Goal: Task Accomplishment & Management: Use online tool/utility

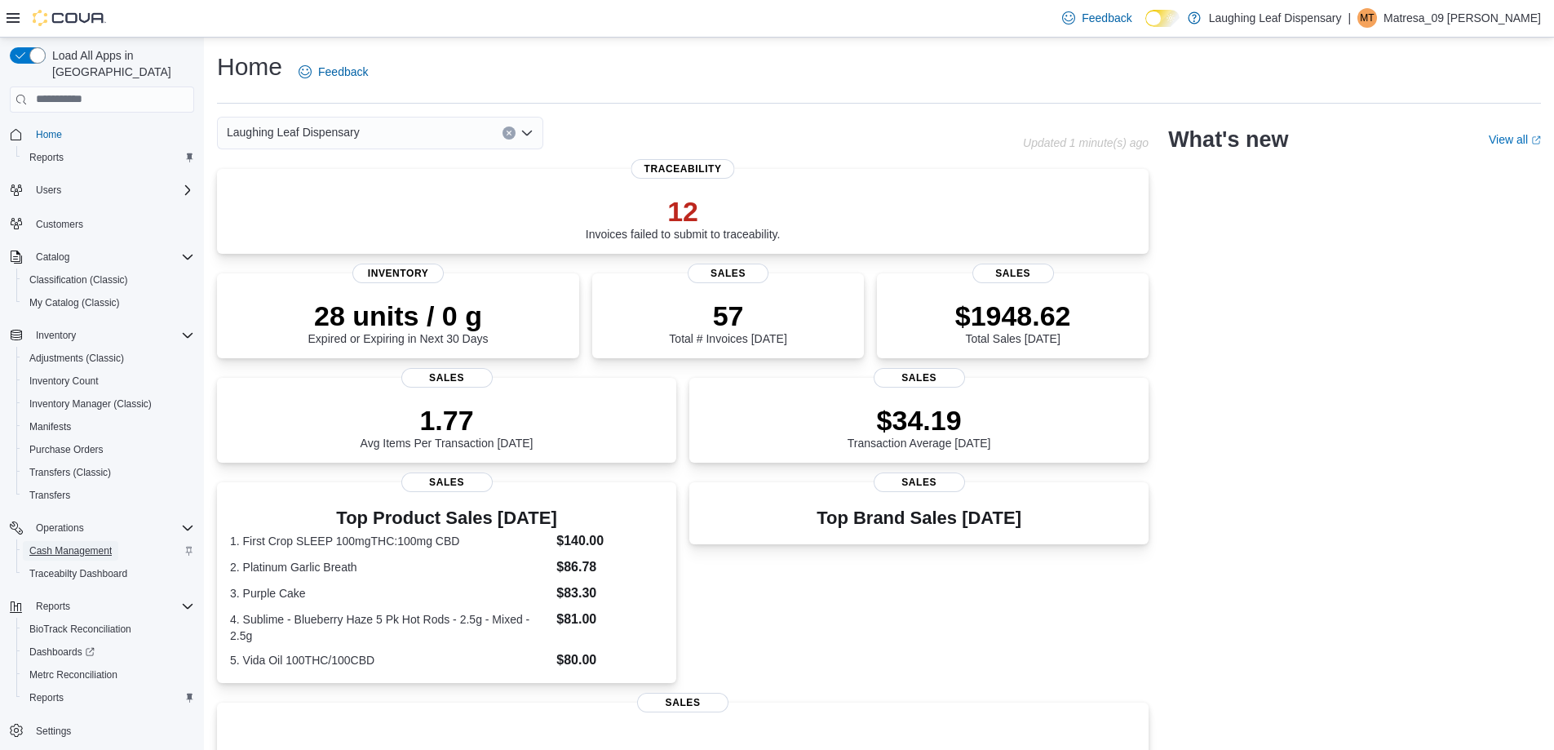
click at [72, 544] on span "Cash Management" at bounding box center [70, 550] width 82 height 13
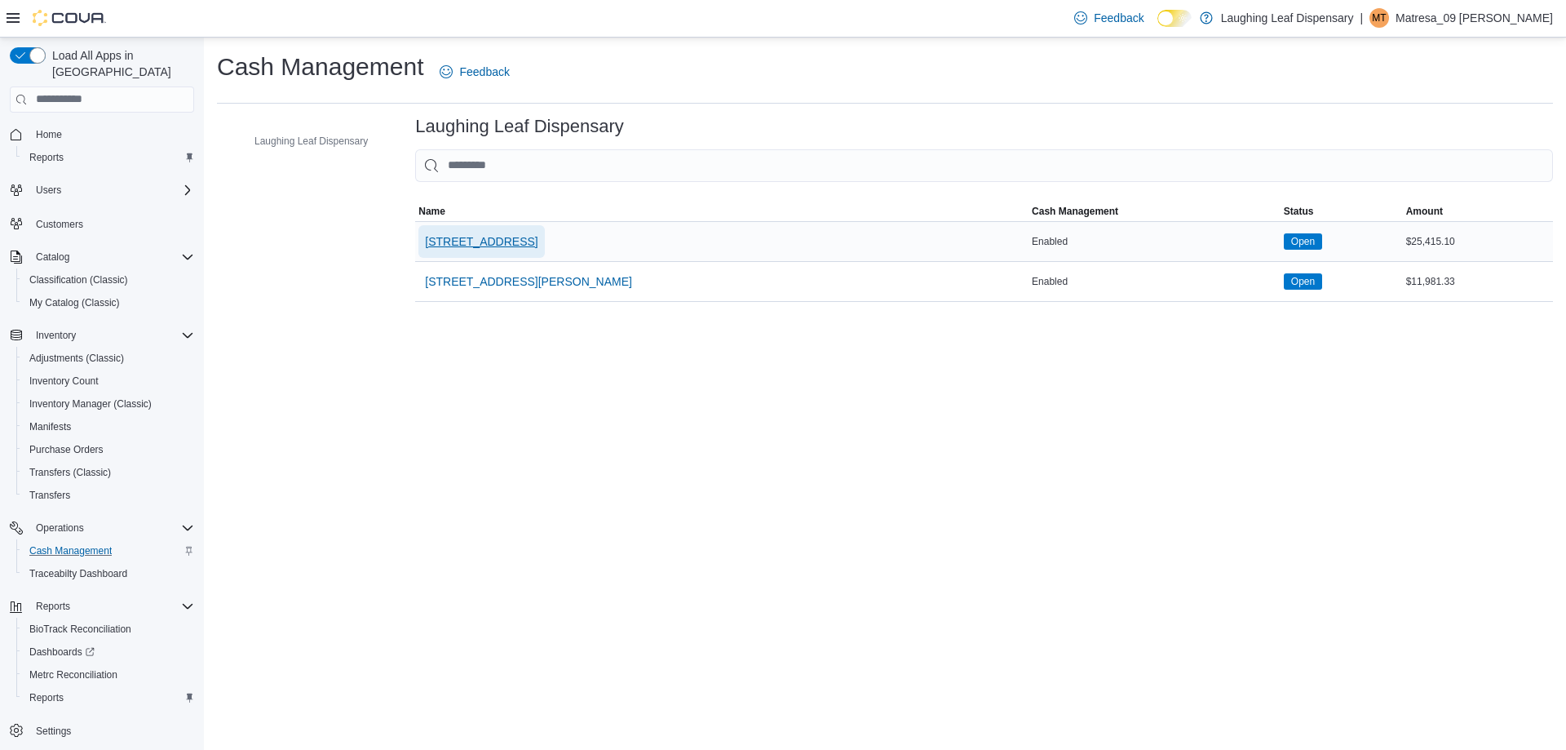
click at [486, 241] on span "[STREET_ADDRESS]" at bounding box center [481, 241] width 113 height 16
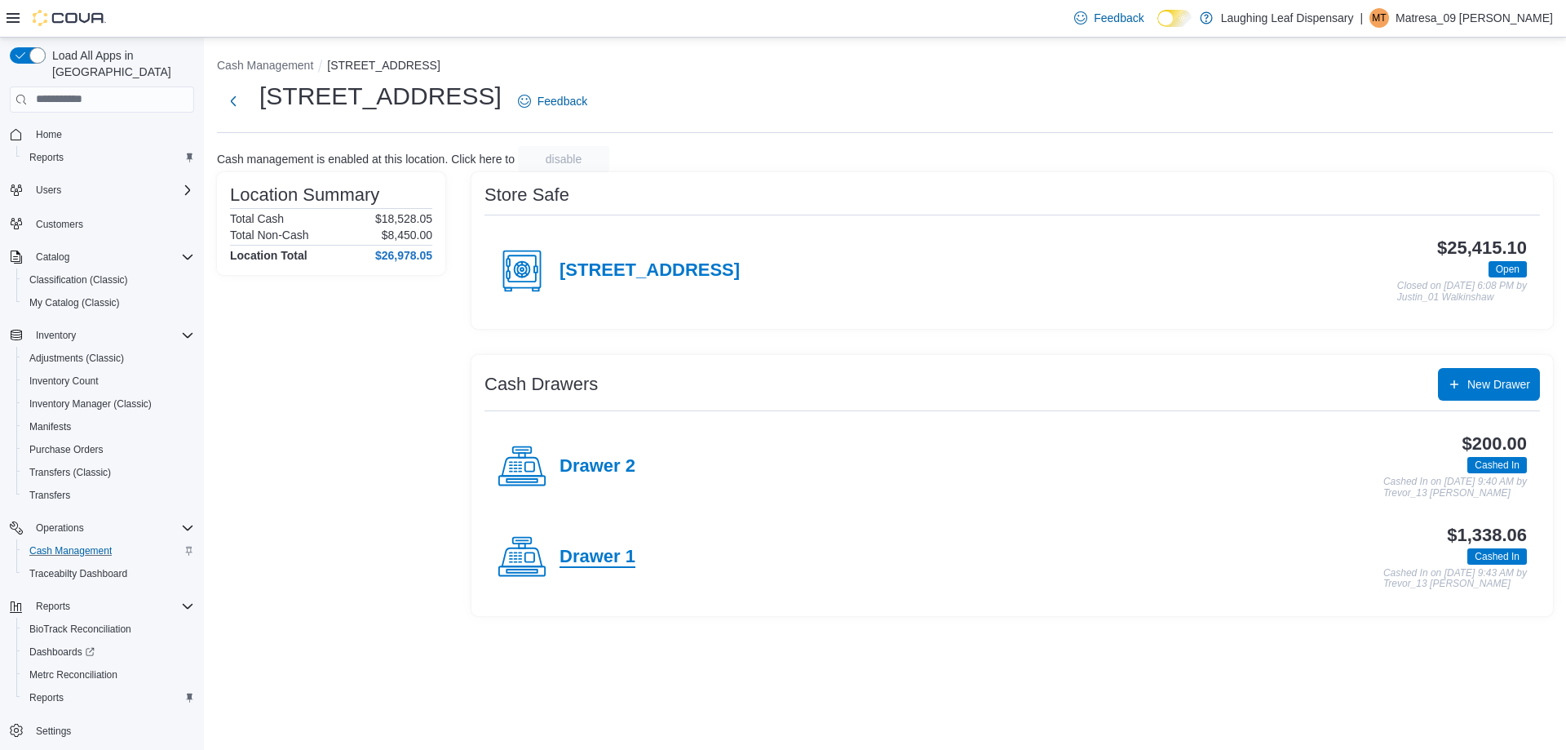
click at [604, 552] on h4 "Drawer 1" at bounding box center [598, 557] width 76 height 21
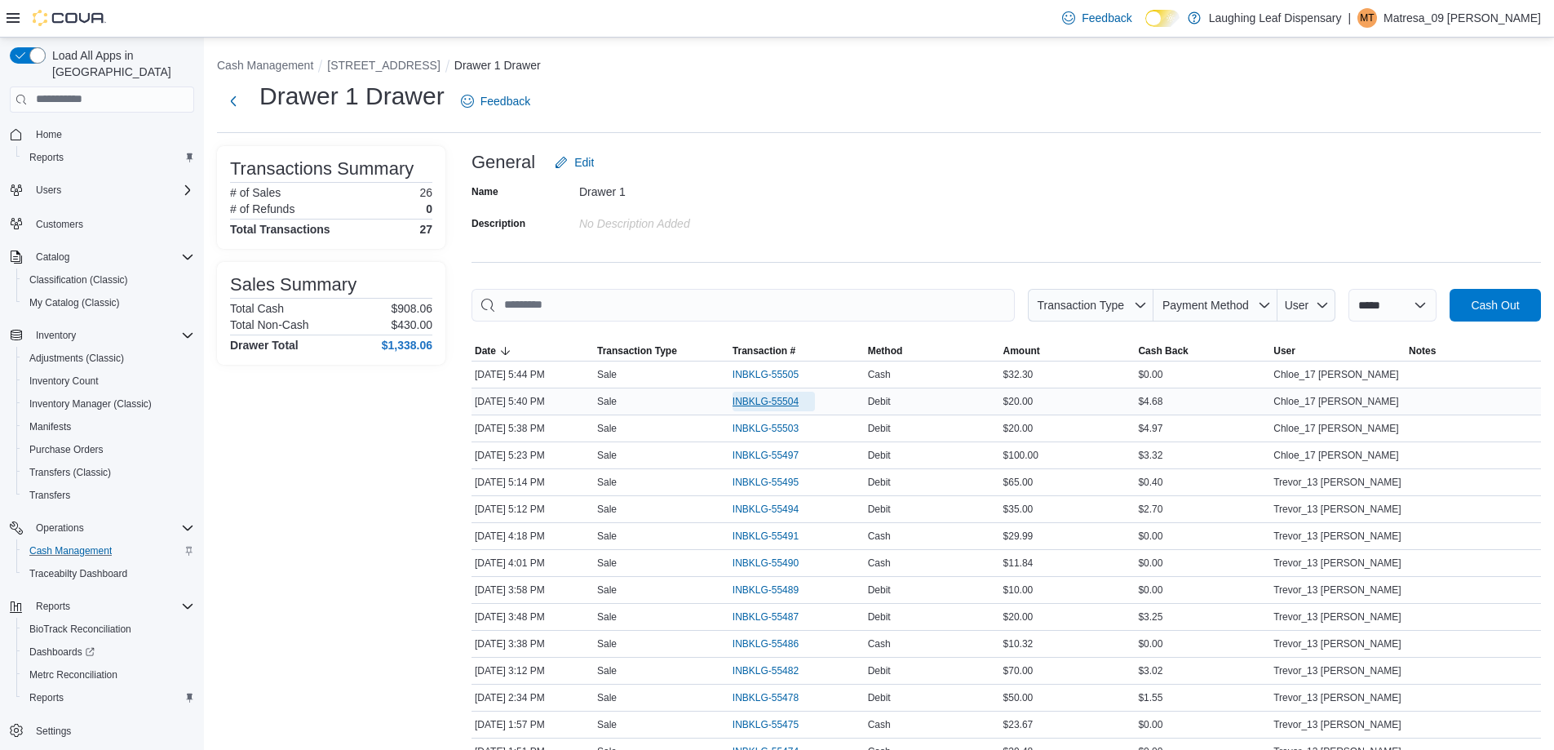
click at [799, 400] on span "INBKLG-55504" at bounding box center [765, 401] width 66 height 13
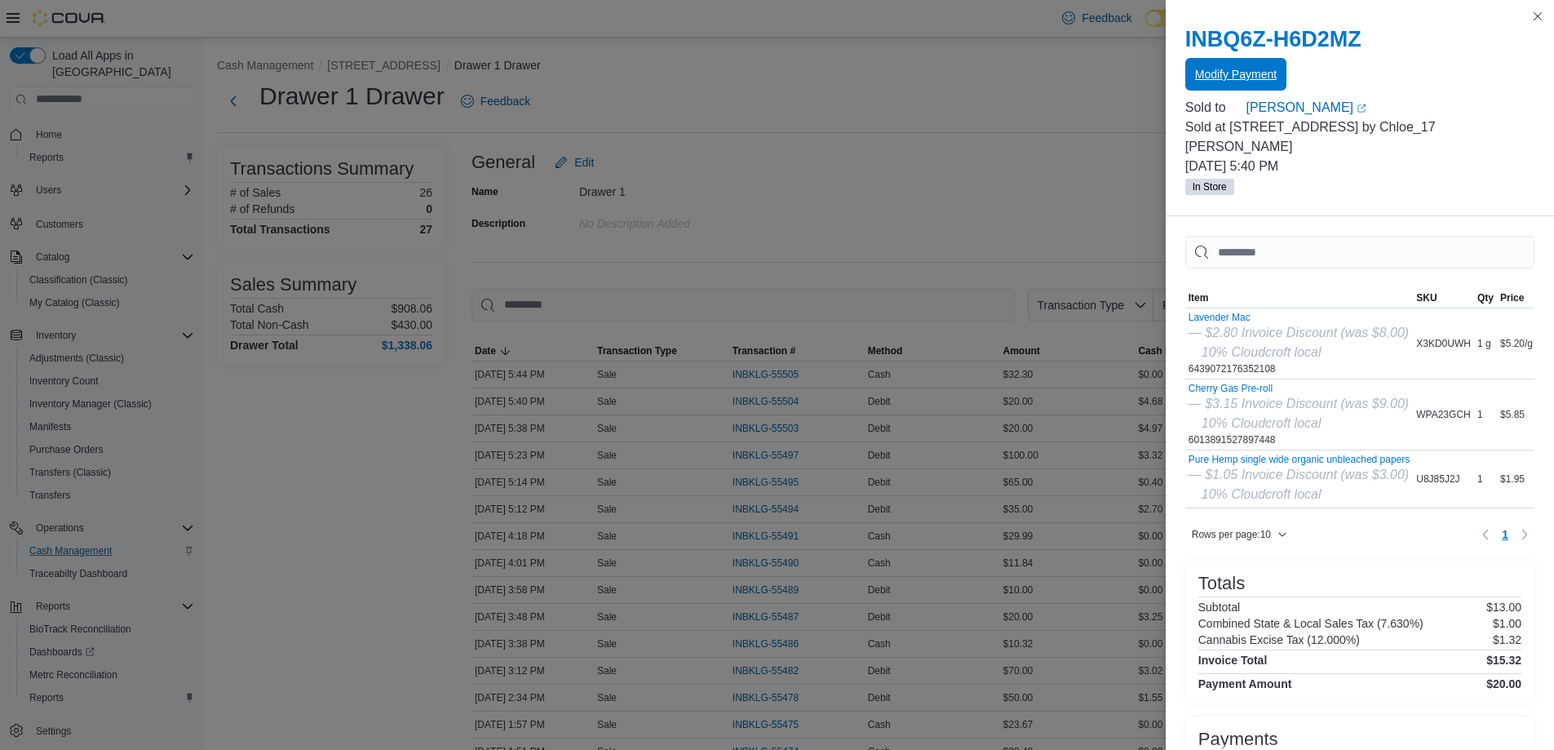
click at [1236, 76] on span "Modify Payment" at bounding box center [1236, 74] width 82 height 16
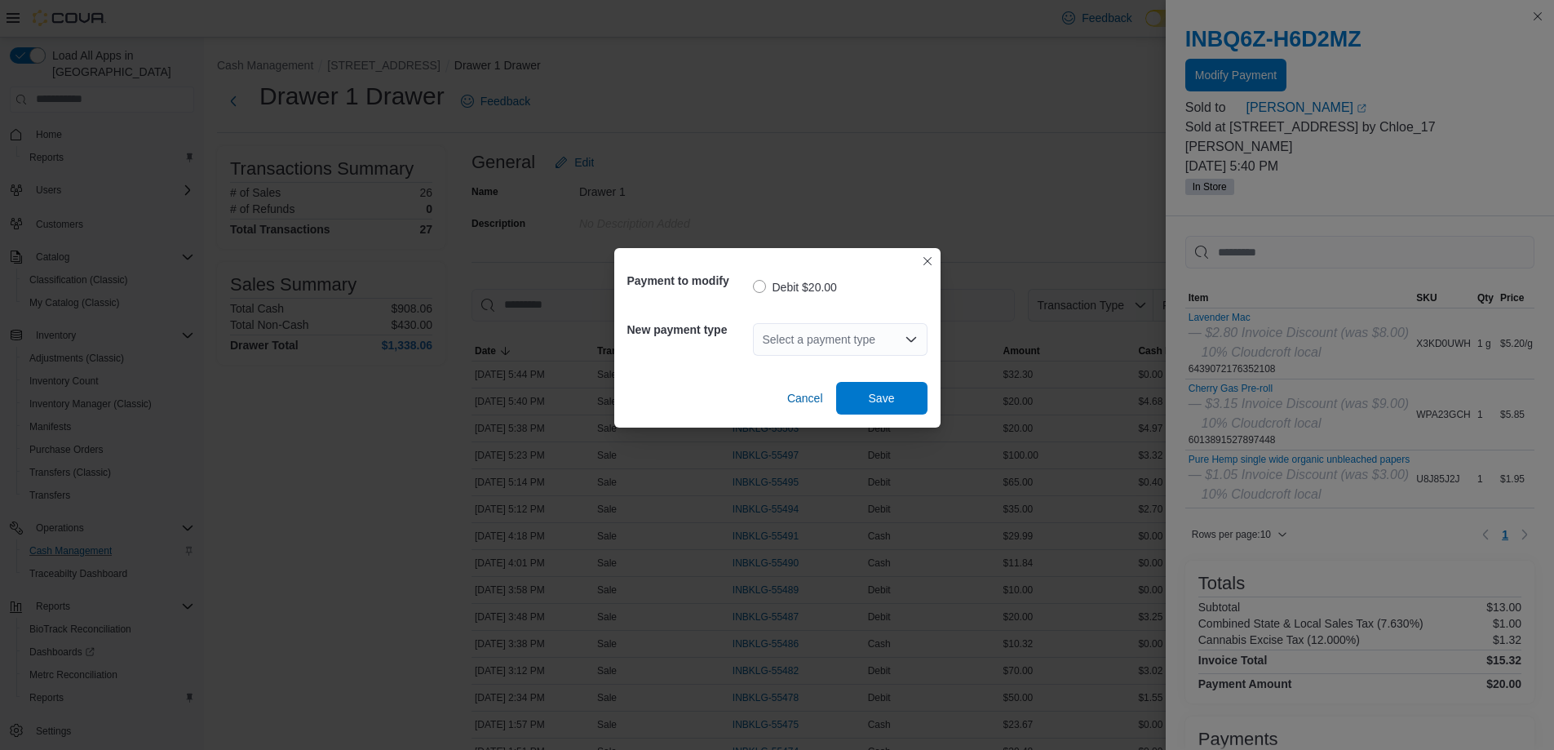
click at [868, 331] on div "Select a payment type" at bounding box center [840, 339] width 175 height 33
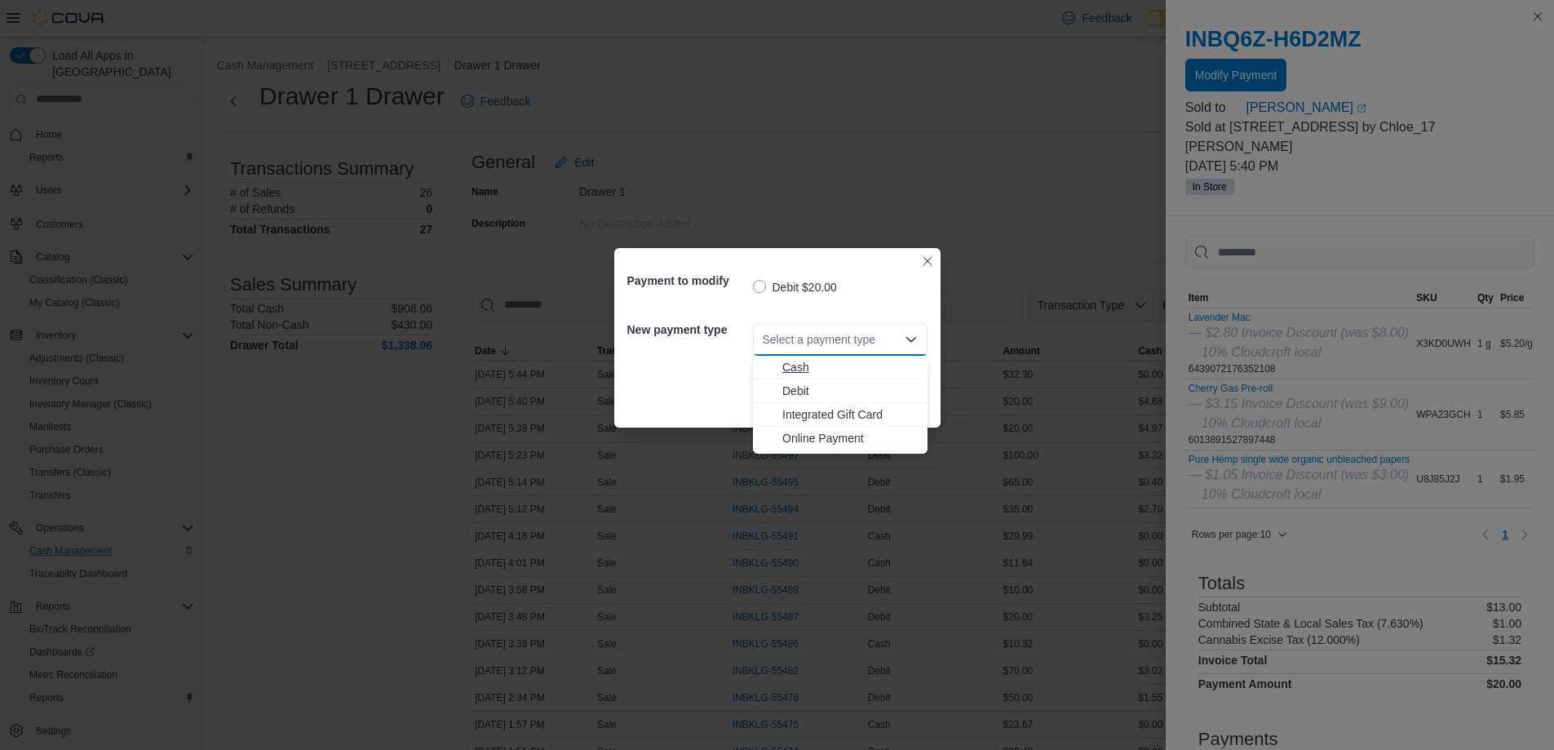
click at [830, 371] on span "Cash" at bounding box center [849, 367] width 135 height 16
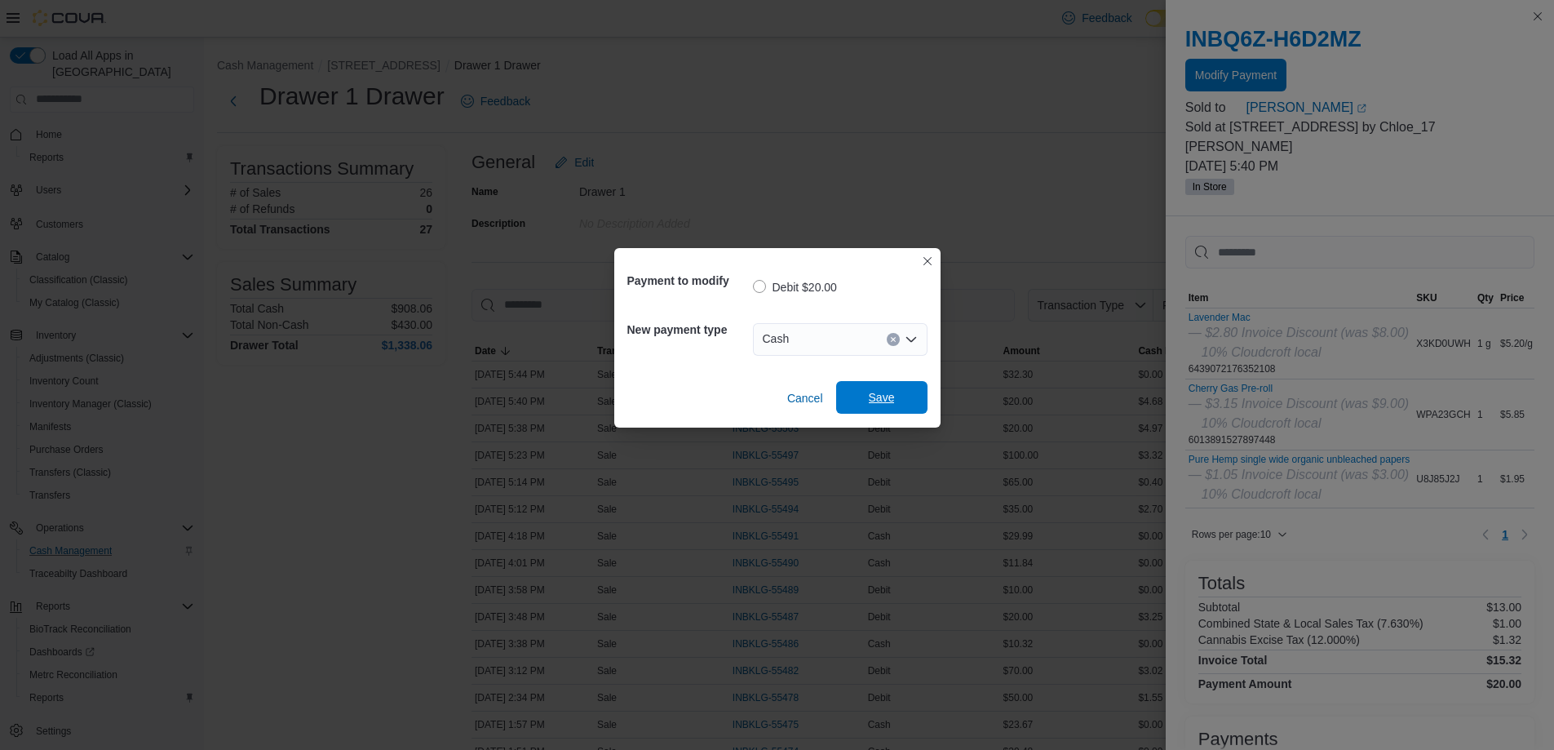
click at [881, 394] on span "Save" at bounding box center [882, 397] width 26 height 16
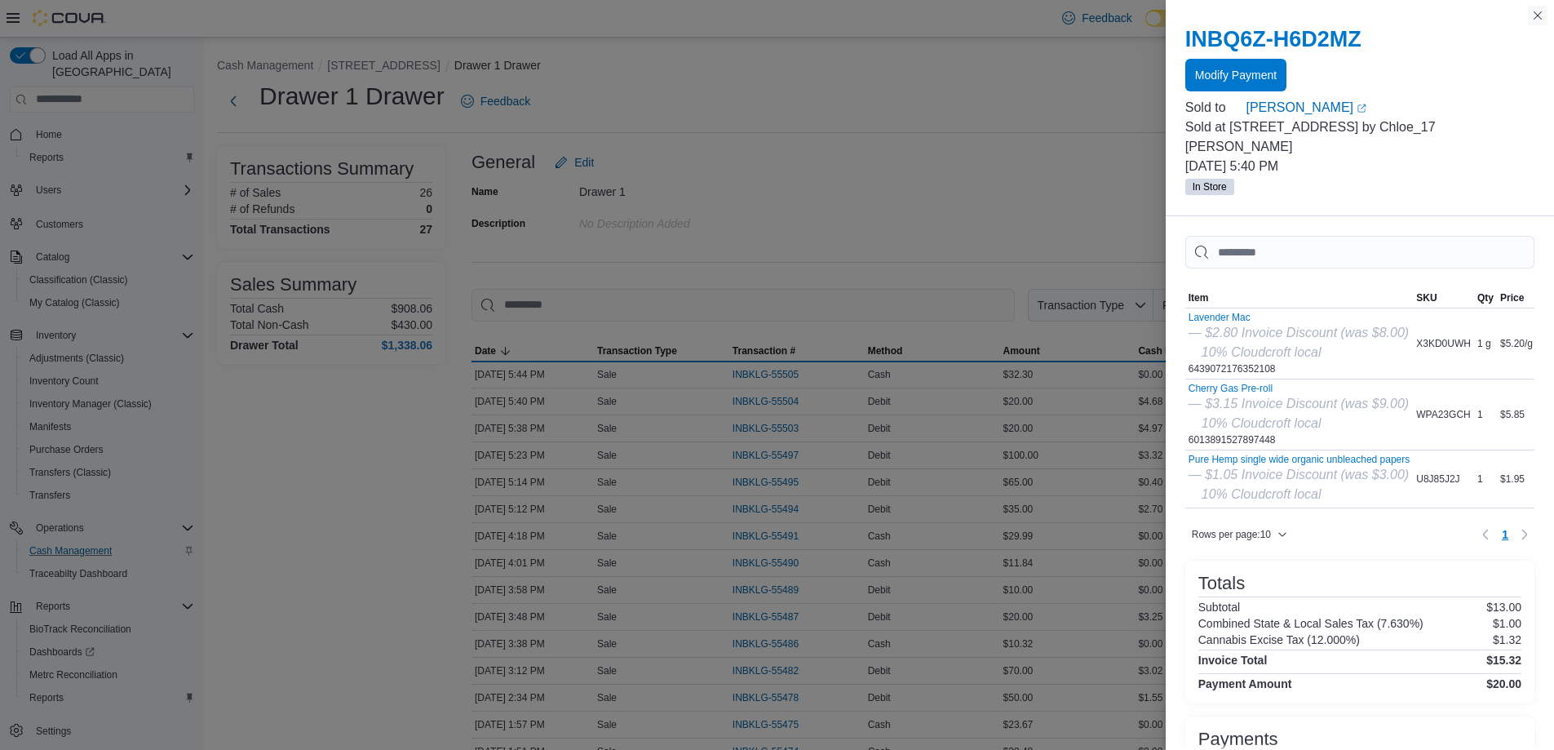
click at [1539, 15] on button "Close this dialog" at bounding box center [1538, 16] width 20 height 20
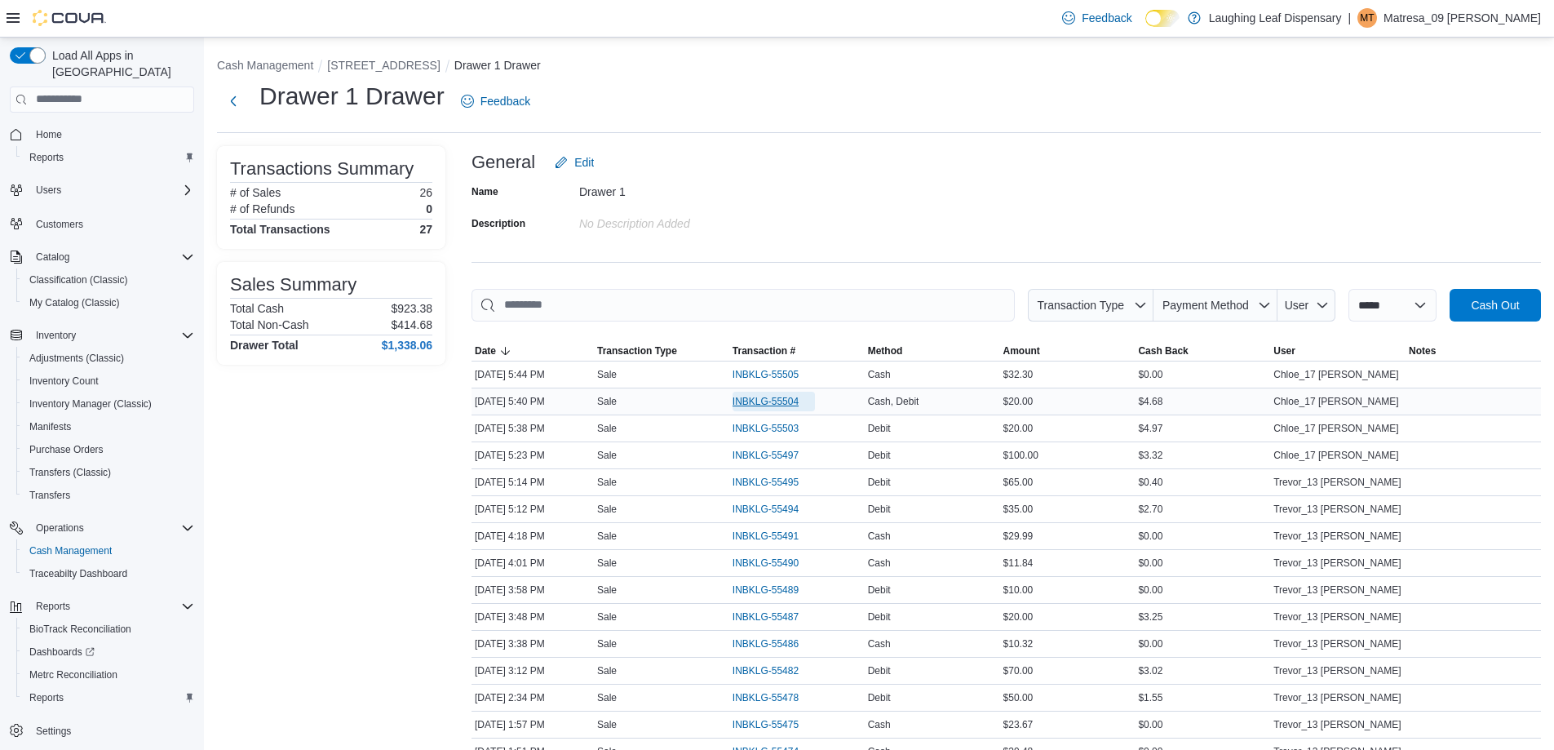
click at [787, 397] on span "INBKLG-55504" at bounding box center [765, 401] width 66 height 13
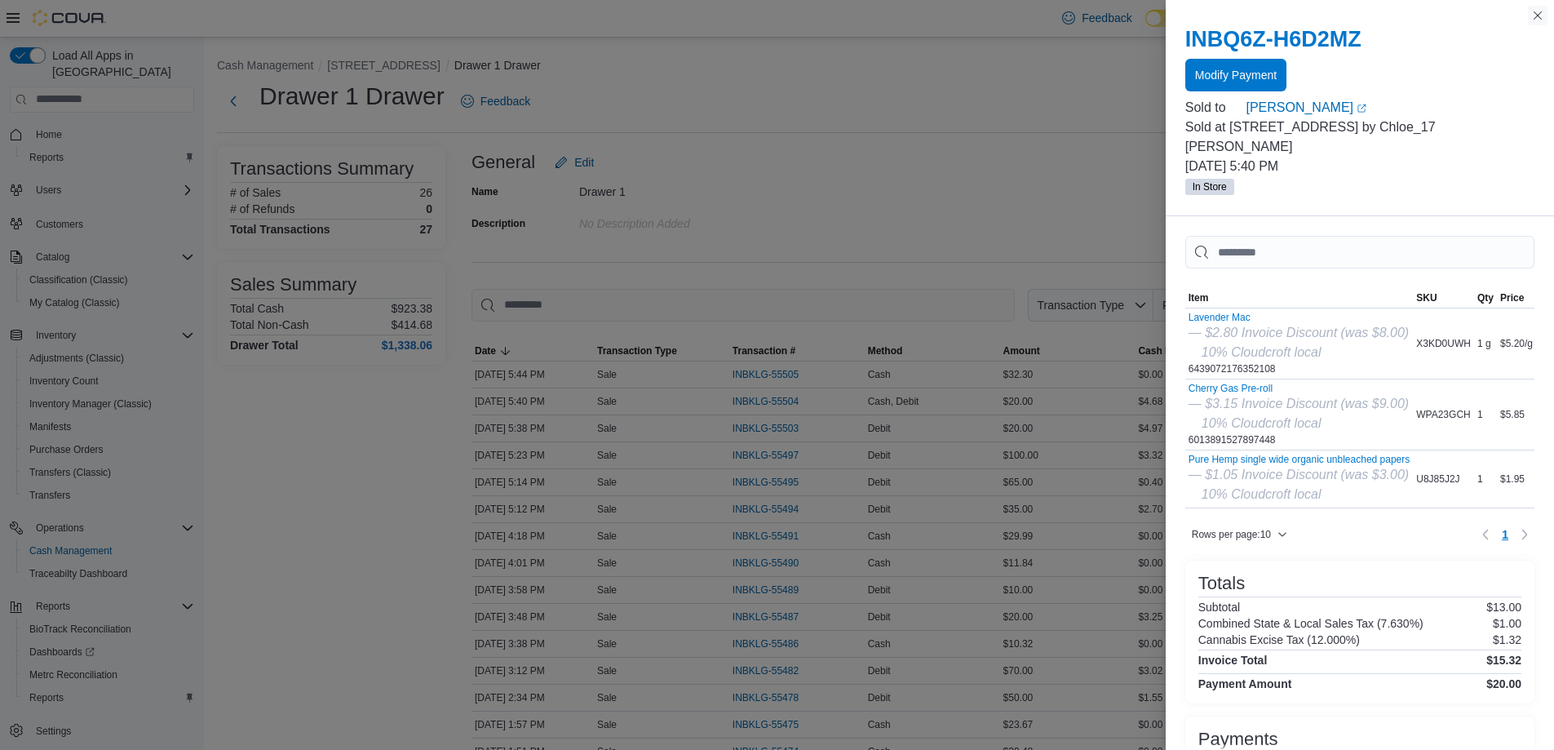
click at [1541, 14] on button "Close this dialog" at bounding box center [1538, 16] width 20 height 20
